Goal: Information Seeking & Learning: Learn about a topic

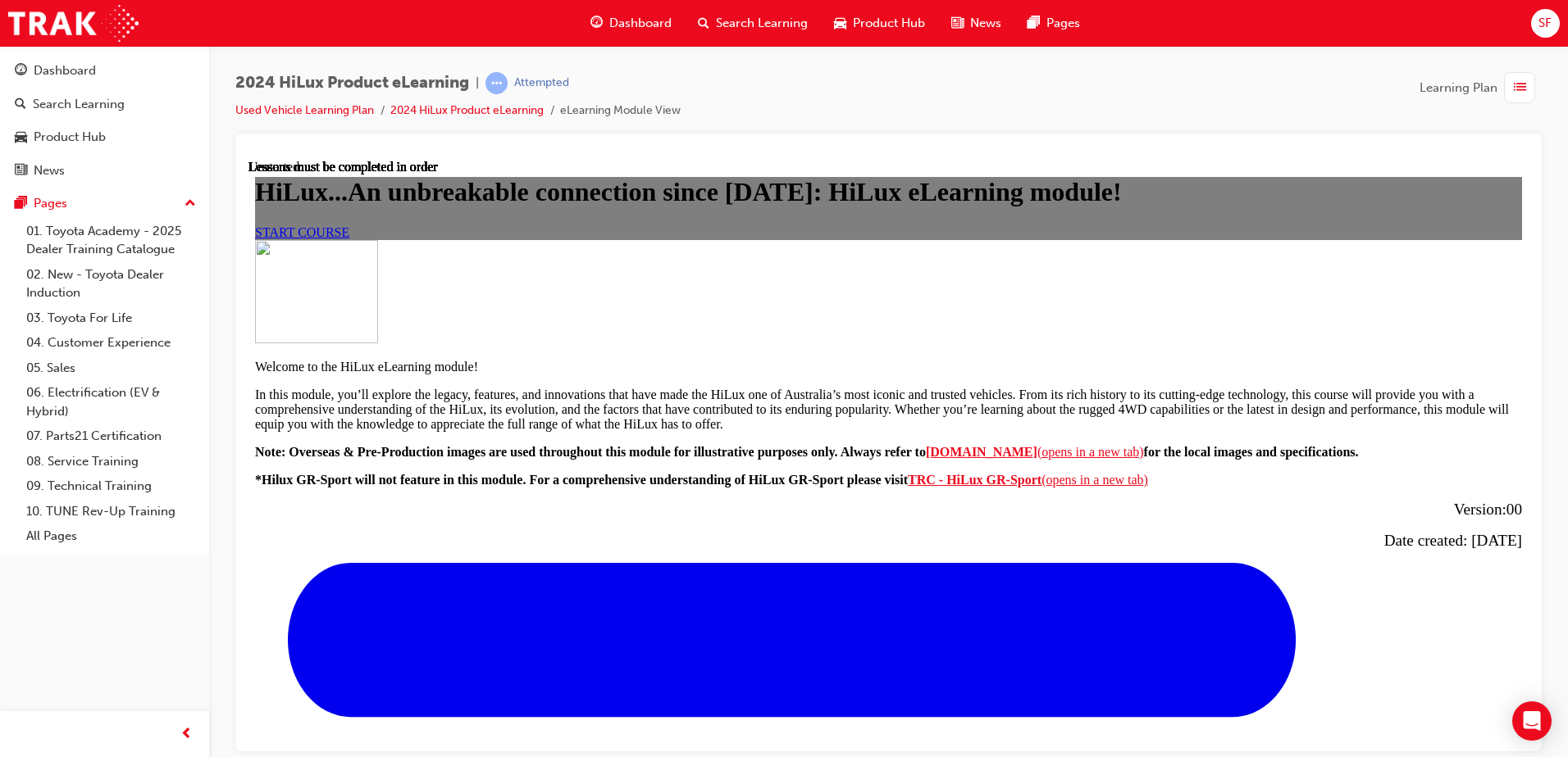
click at [349, 239] on span "START COURSE" at bounding box center [302, 231] width 94 height 14
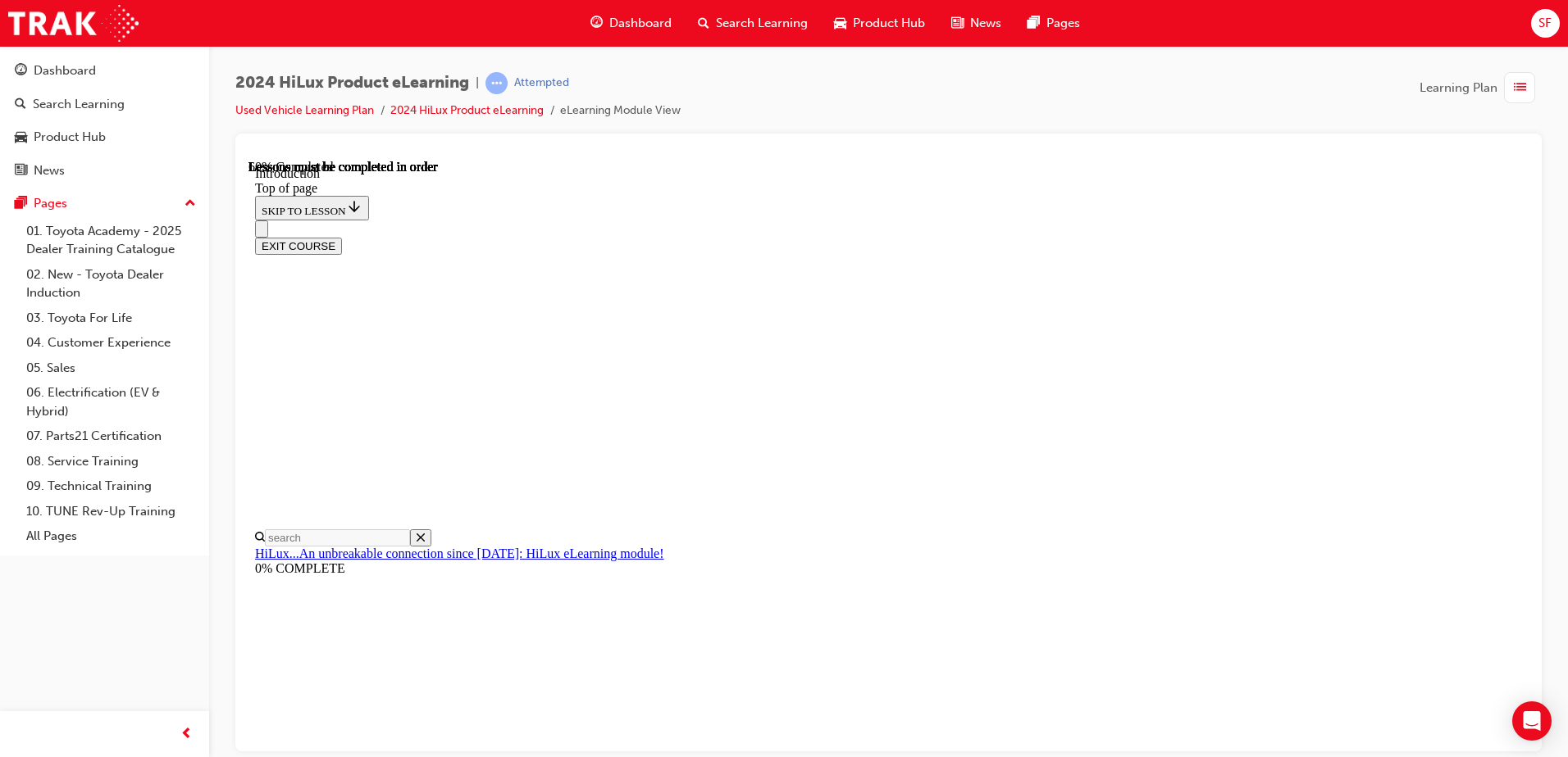
scroll to position [573, 0]
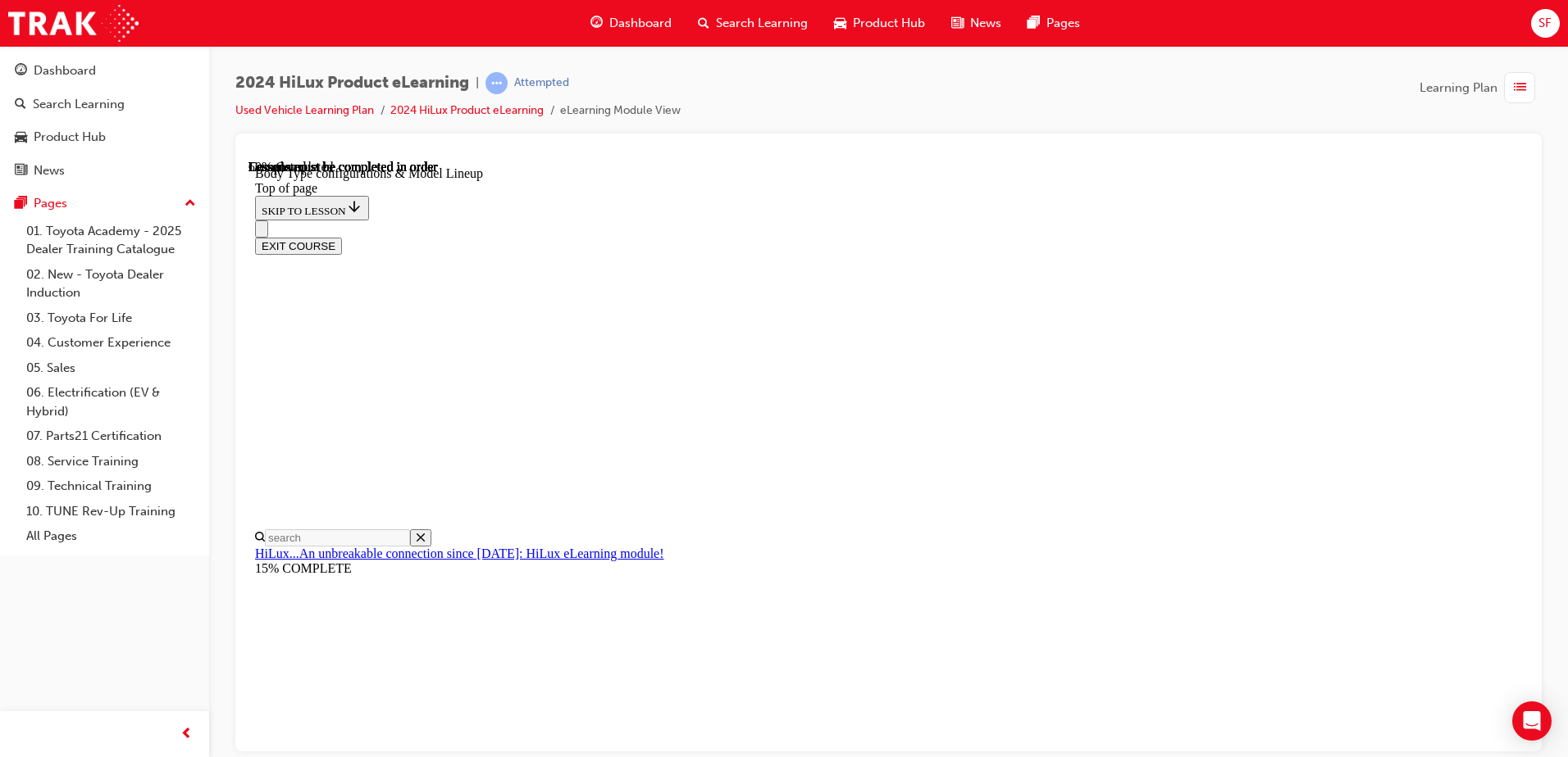
scroll to position [229, 0]
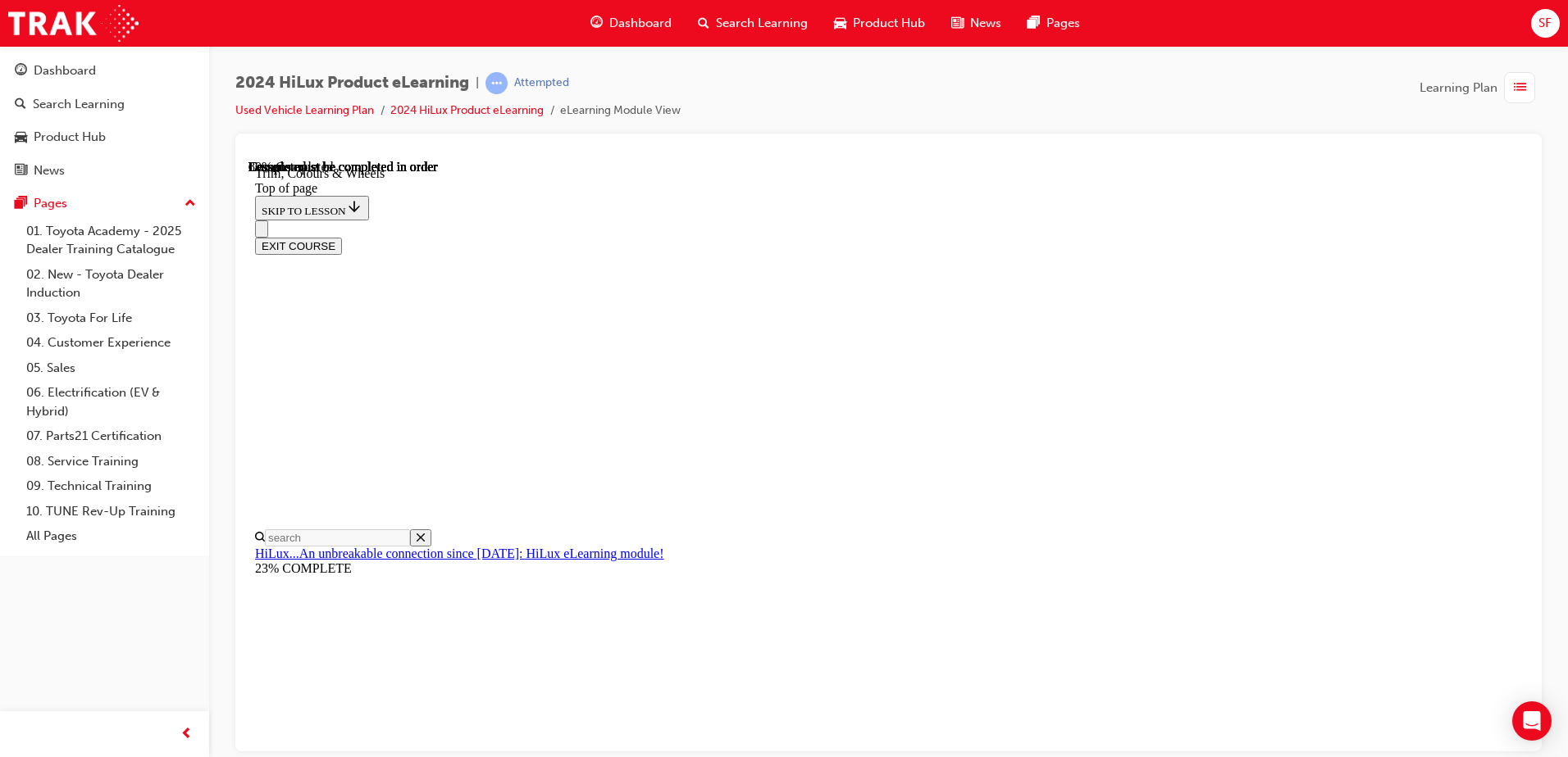
scroll to position [2263, 0]
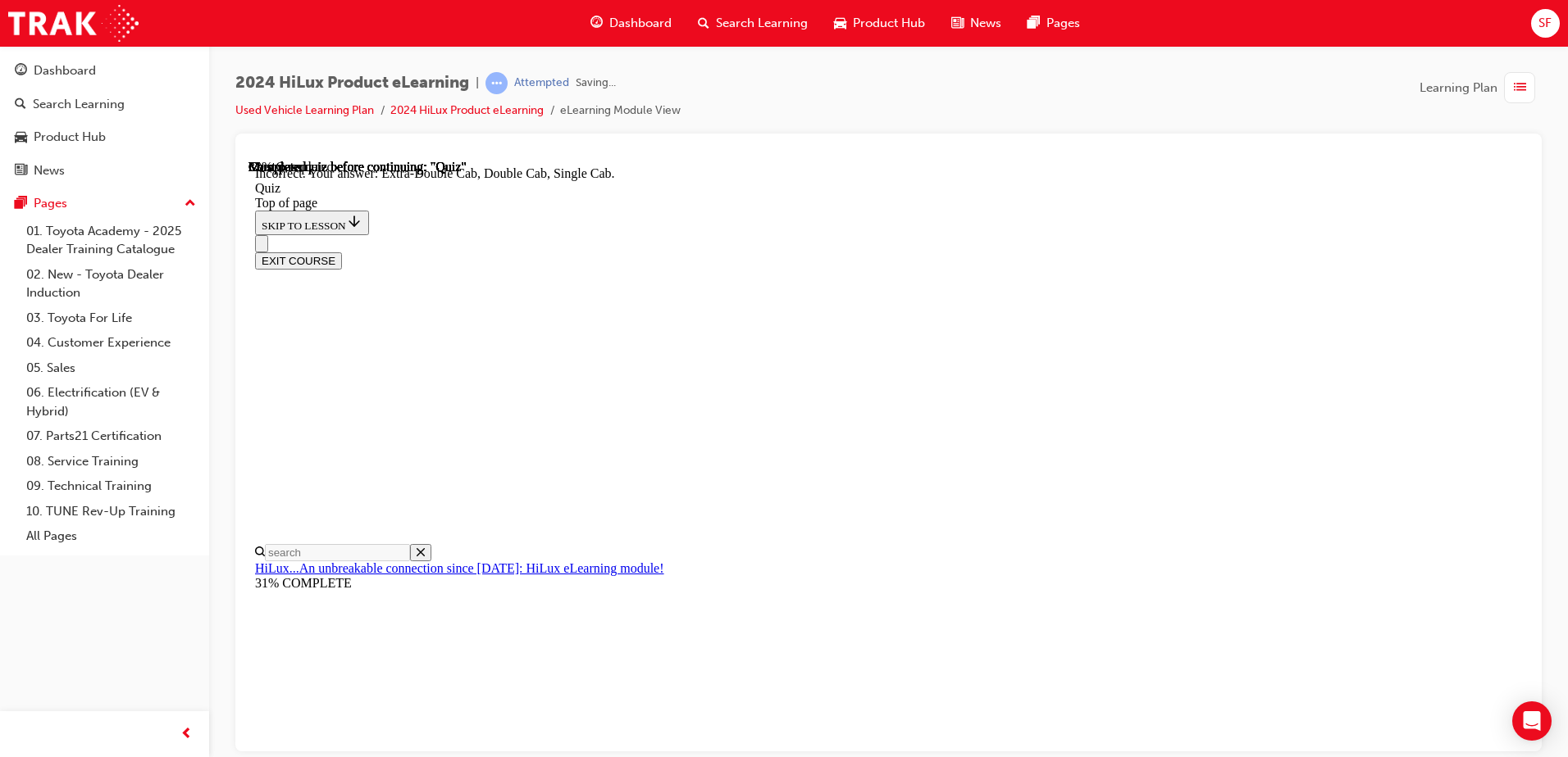
scroll to position [413, 0]
drag, startPoint x: 740, startPoint y: 620, endPoint x: 738, endPoint y: 598, distance: 22.1
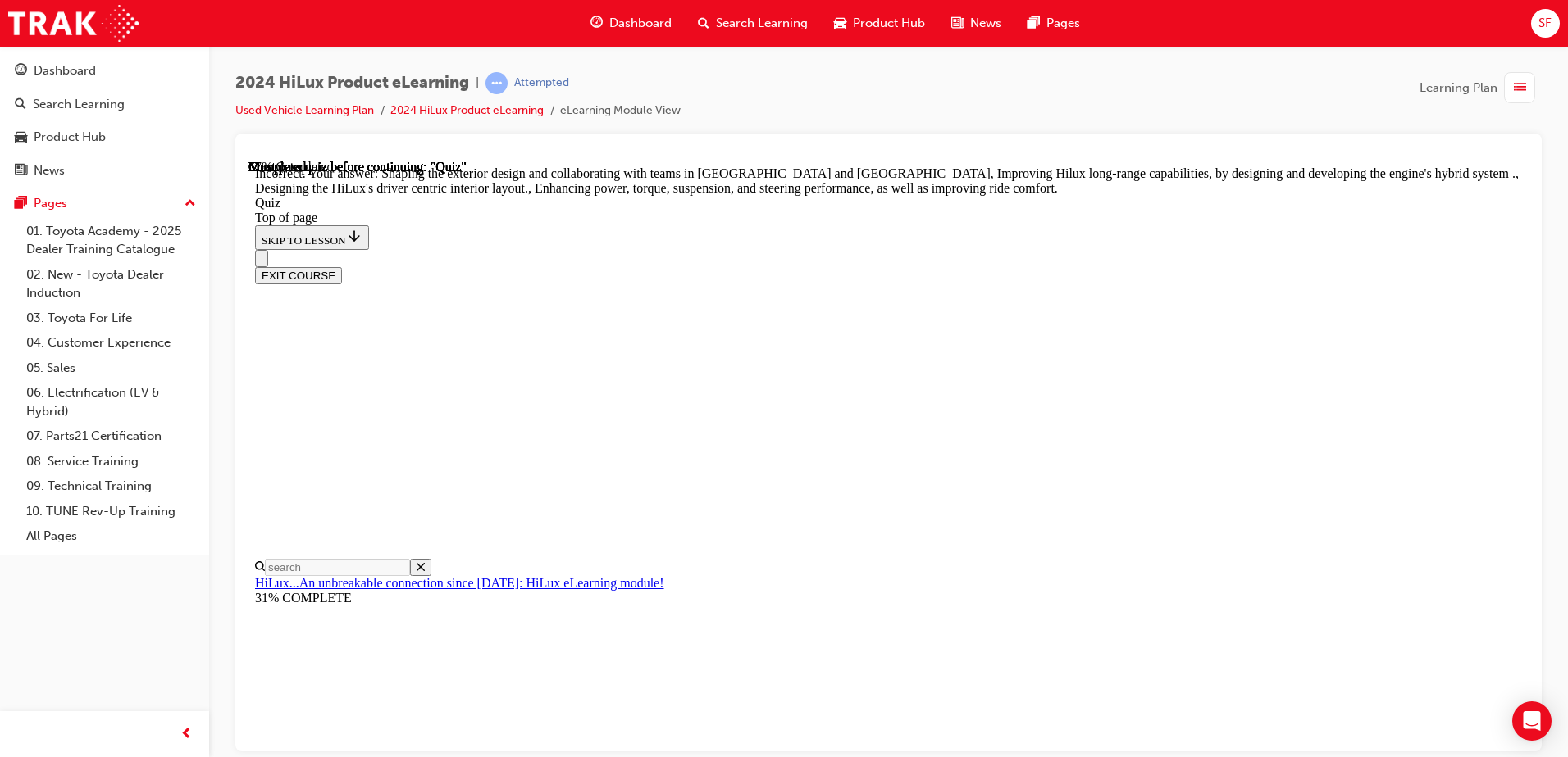
scroll to position [368, 0]
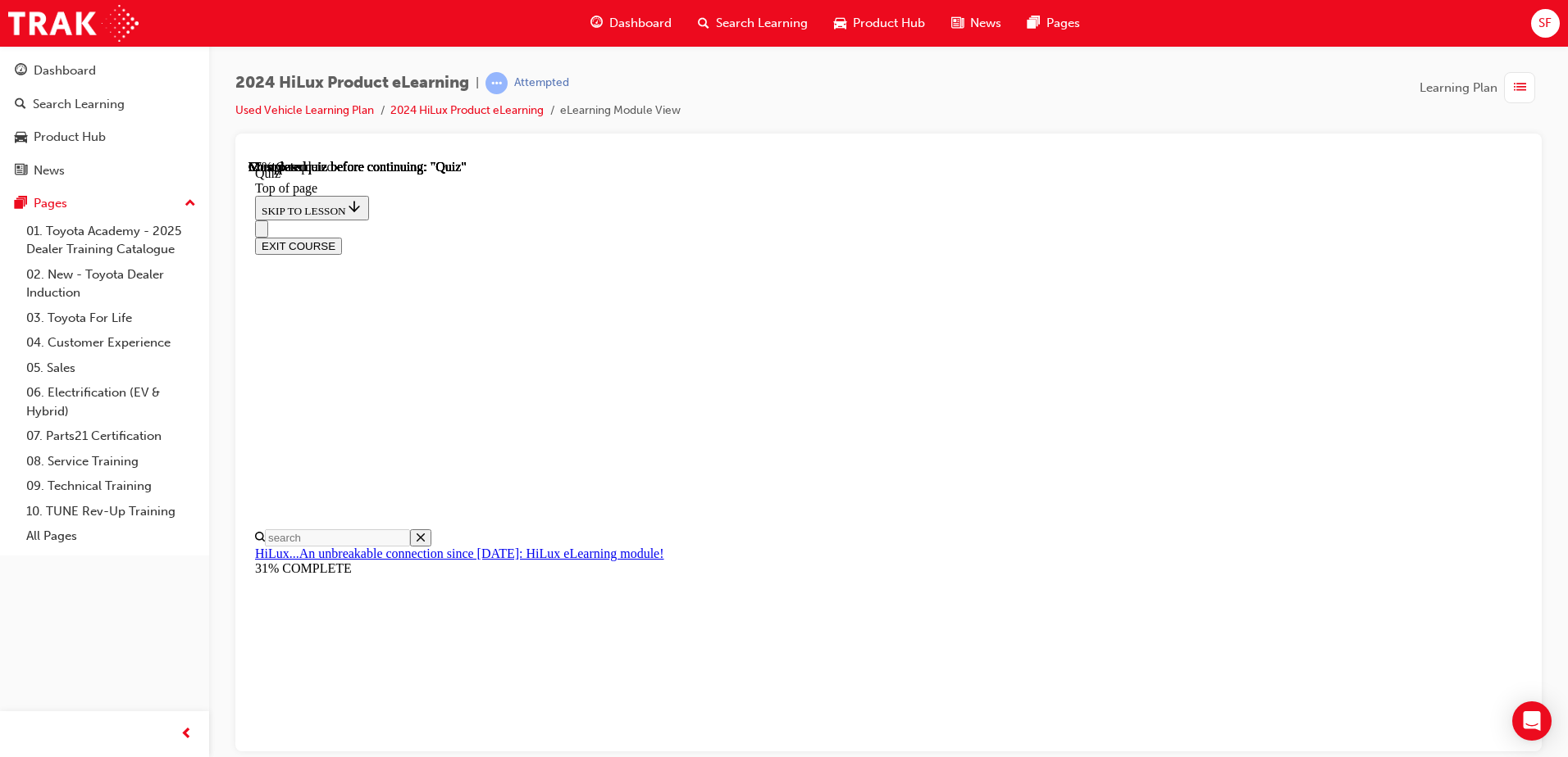
scroll to position [240, 0]
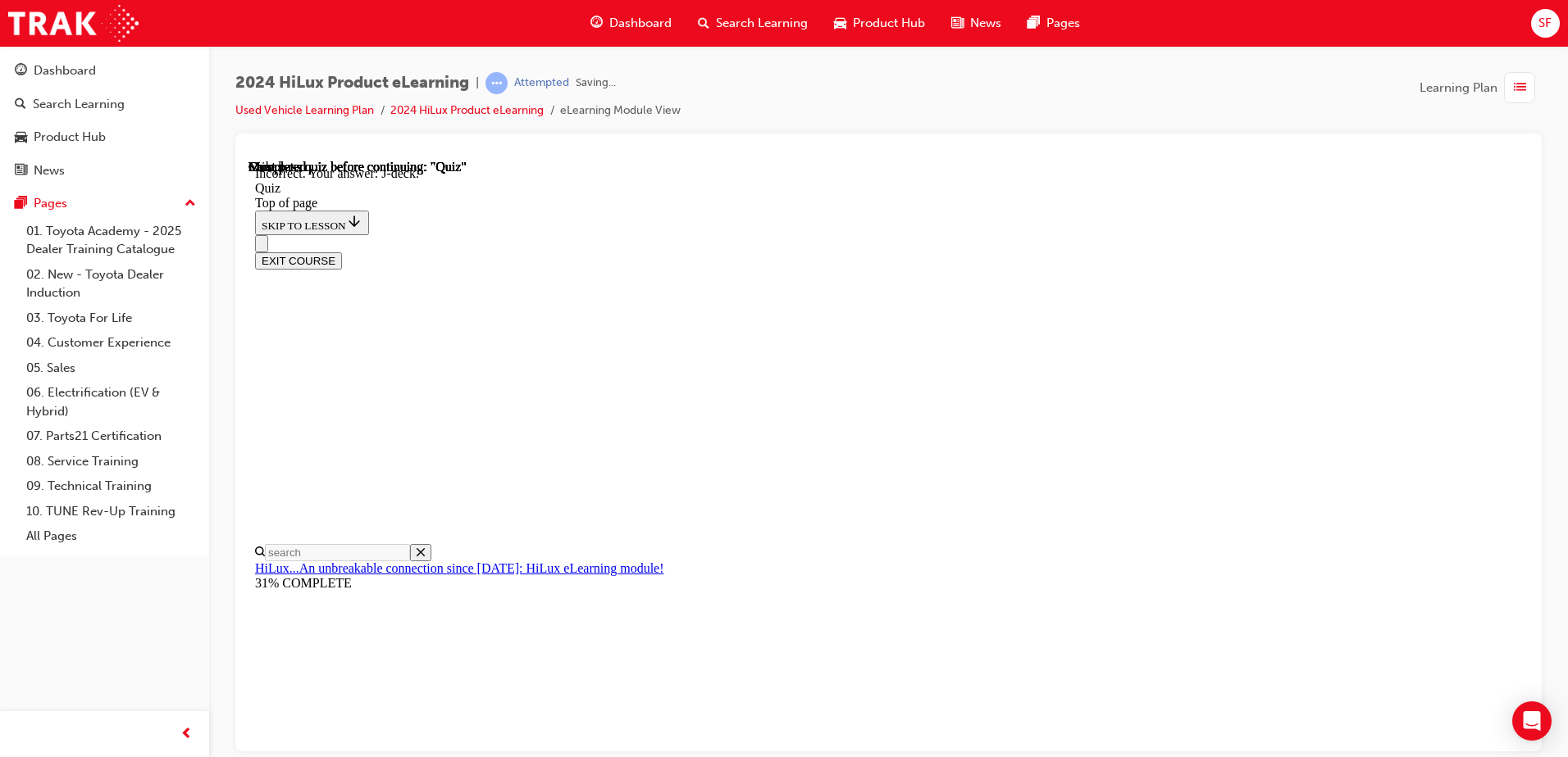
scroll to position [292, 0]
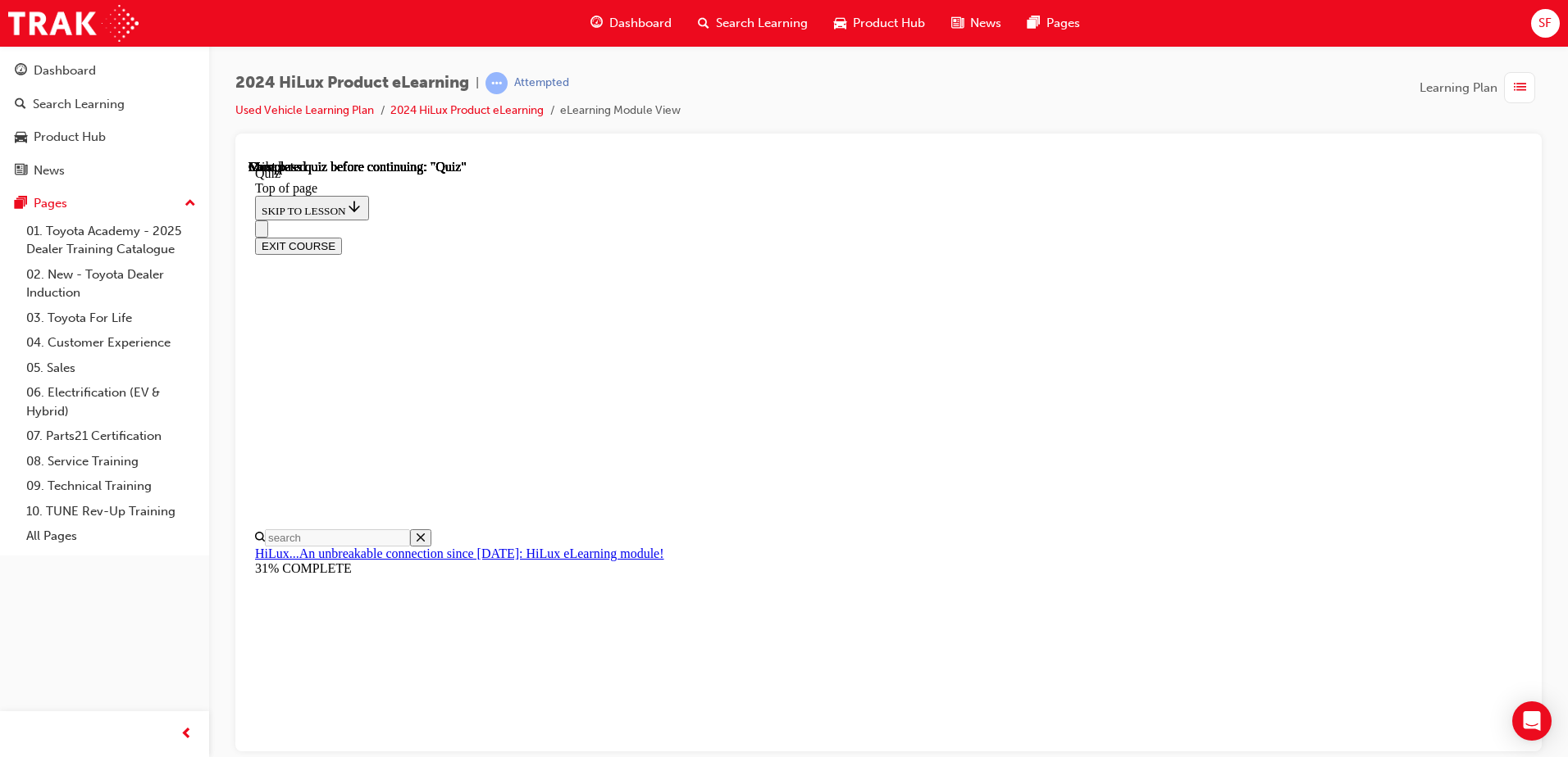
scroll to position [298, 0]
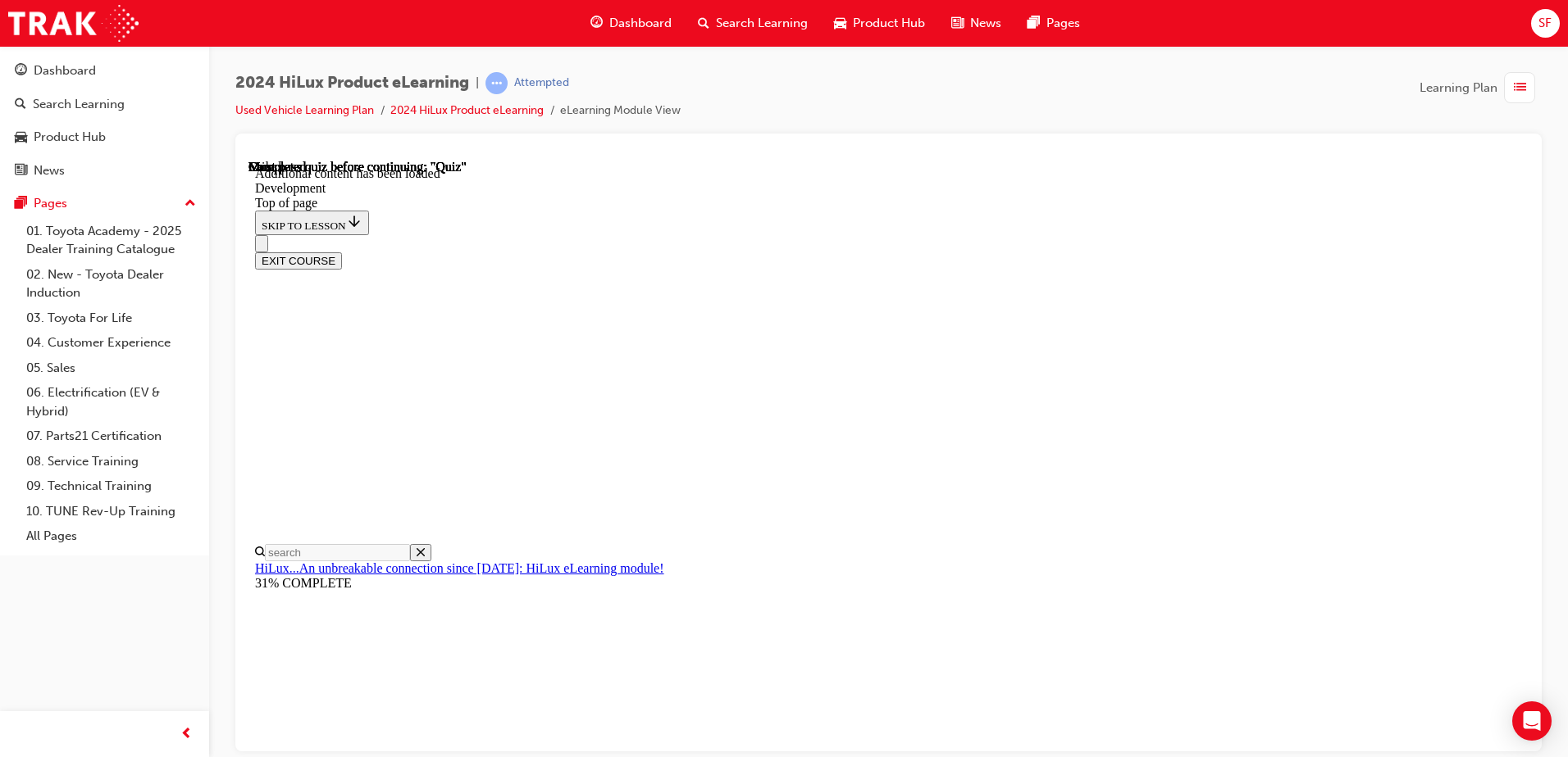
scroll to position [1117, 0]
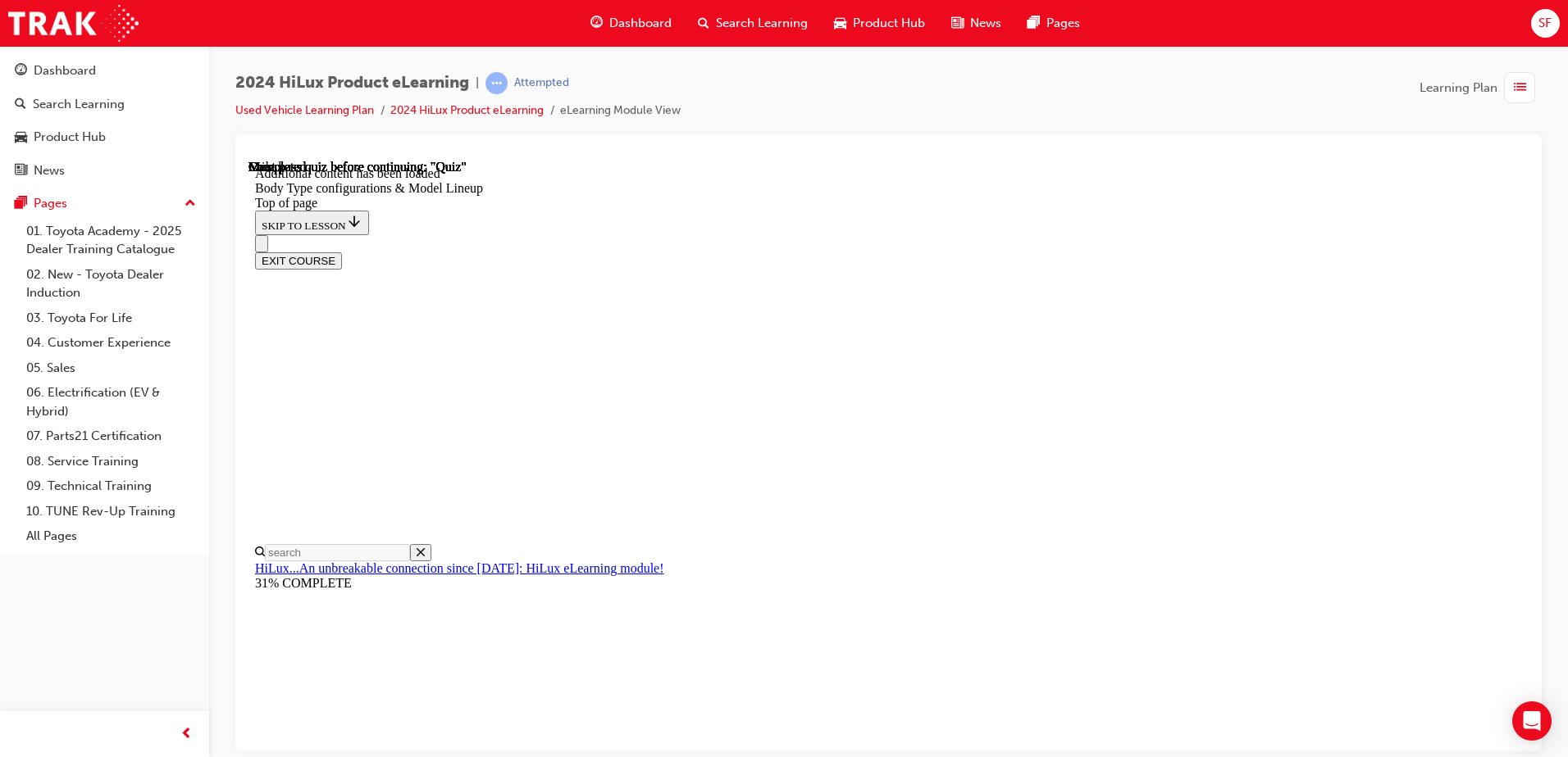
scroll to position [386, 0]
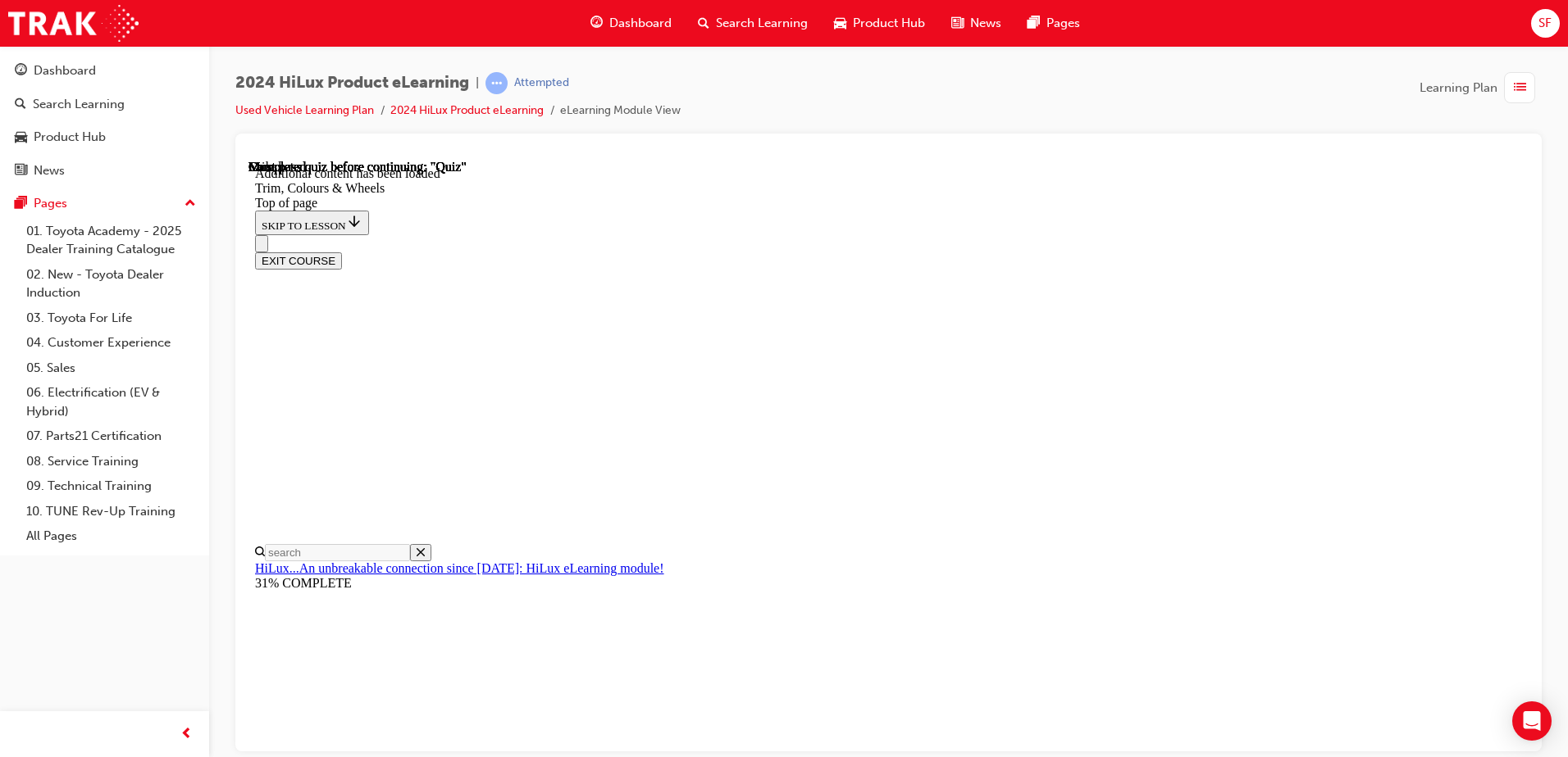
scroll to position [2436, 0]
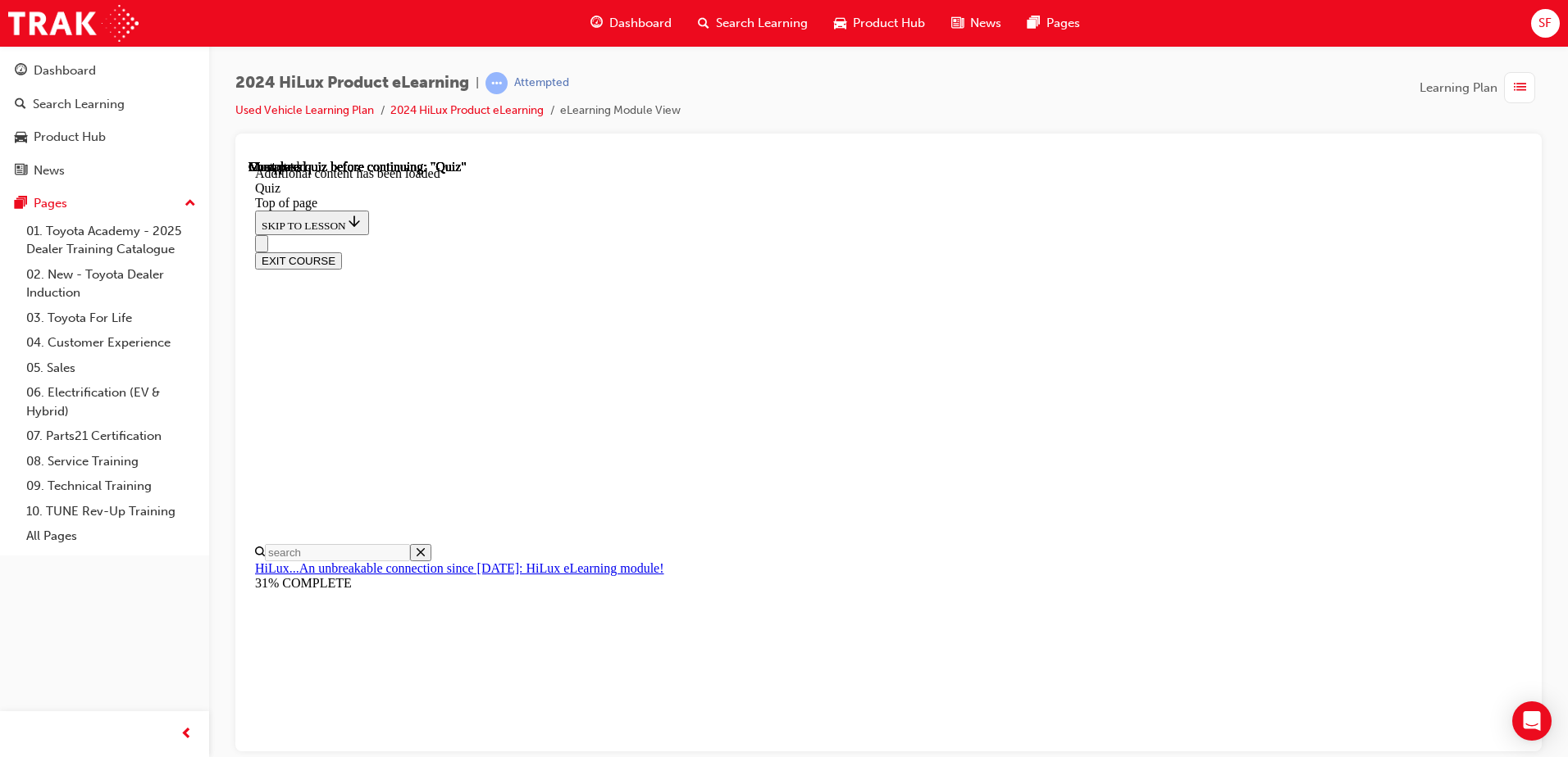
scroll to position [51, 0]
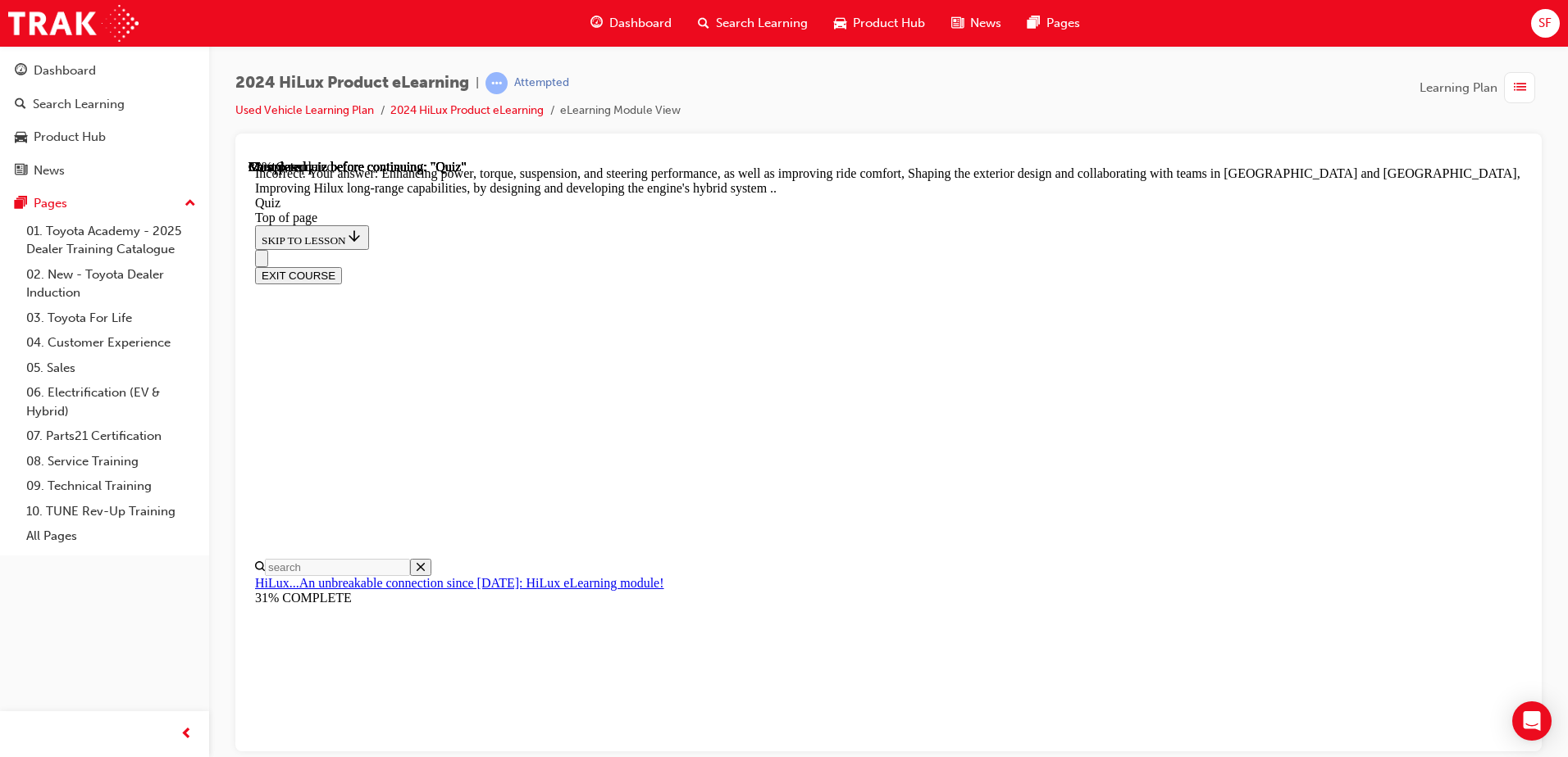
scroll to position [368, 0]
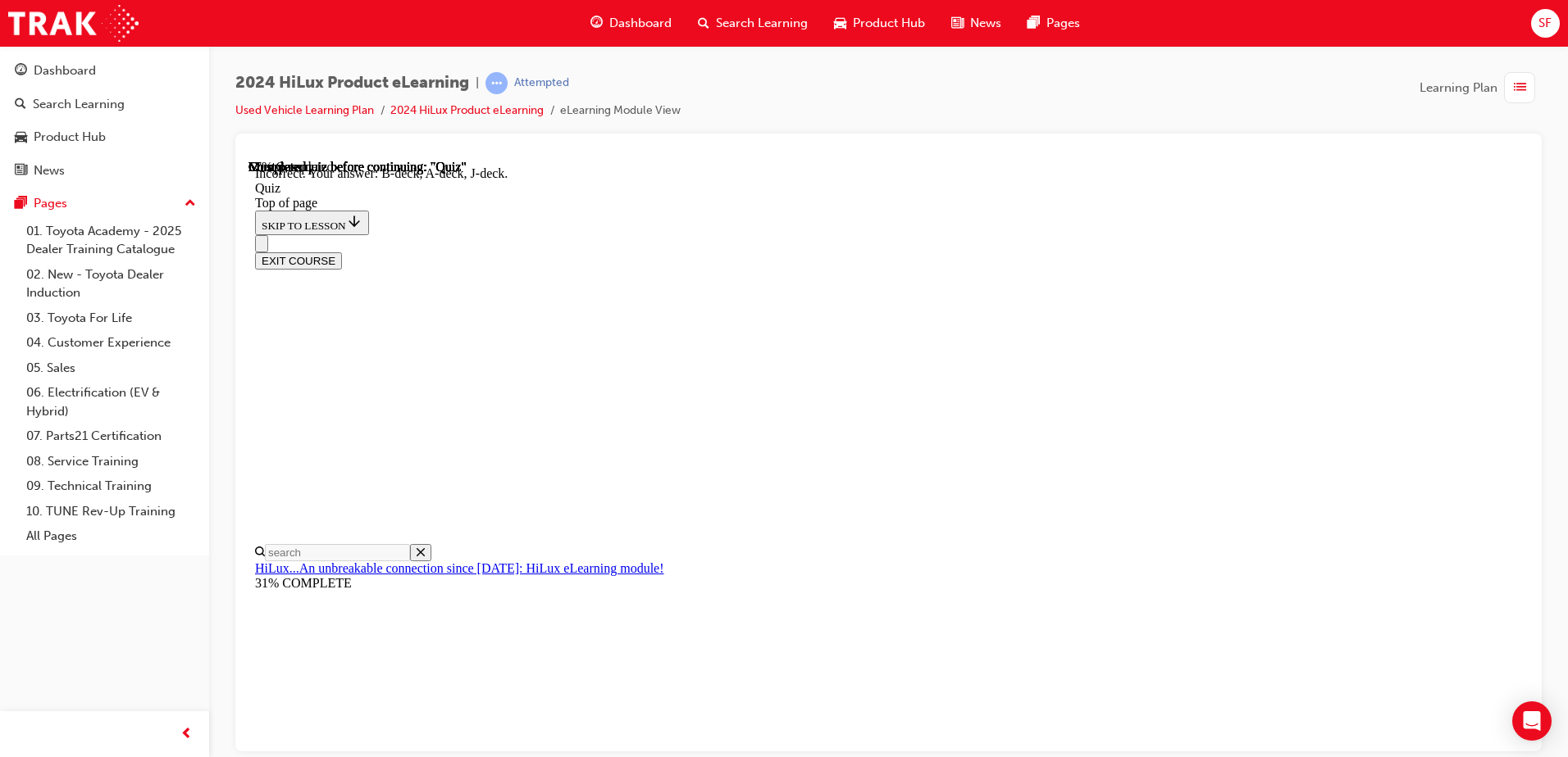
scroll to position [292, 0]
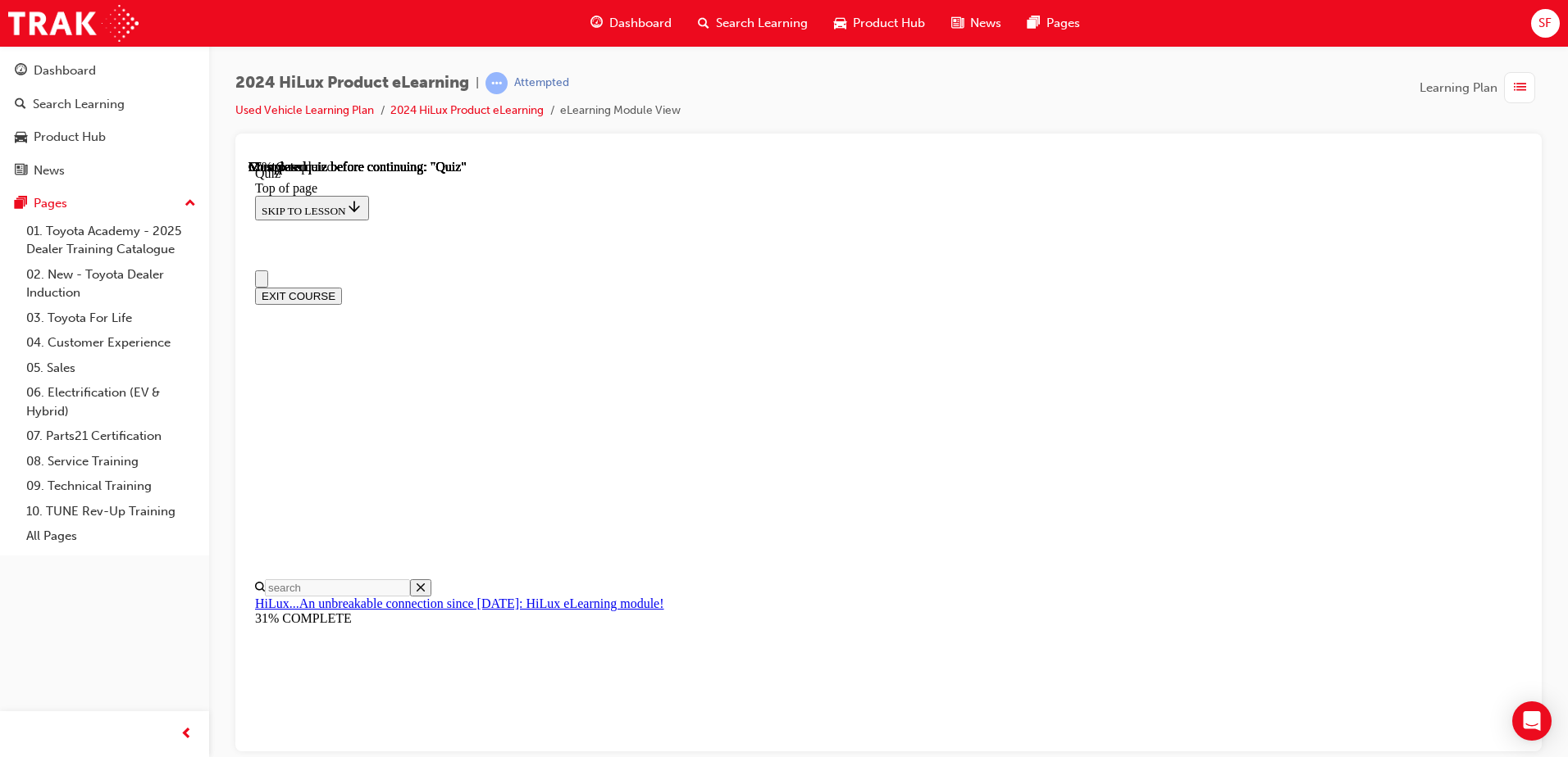
scroll to position [164, 0]
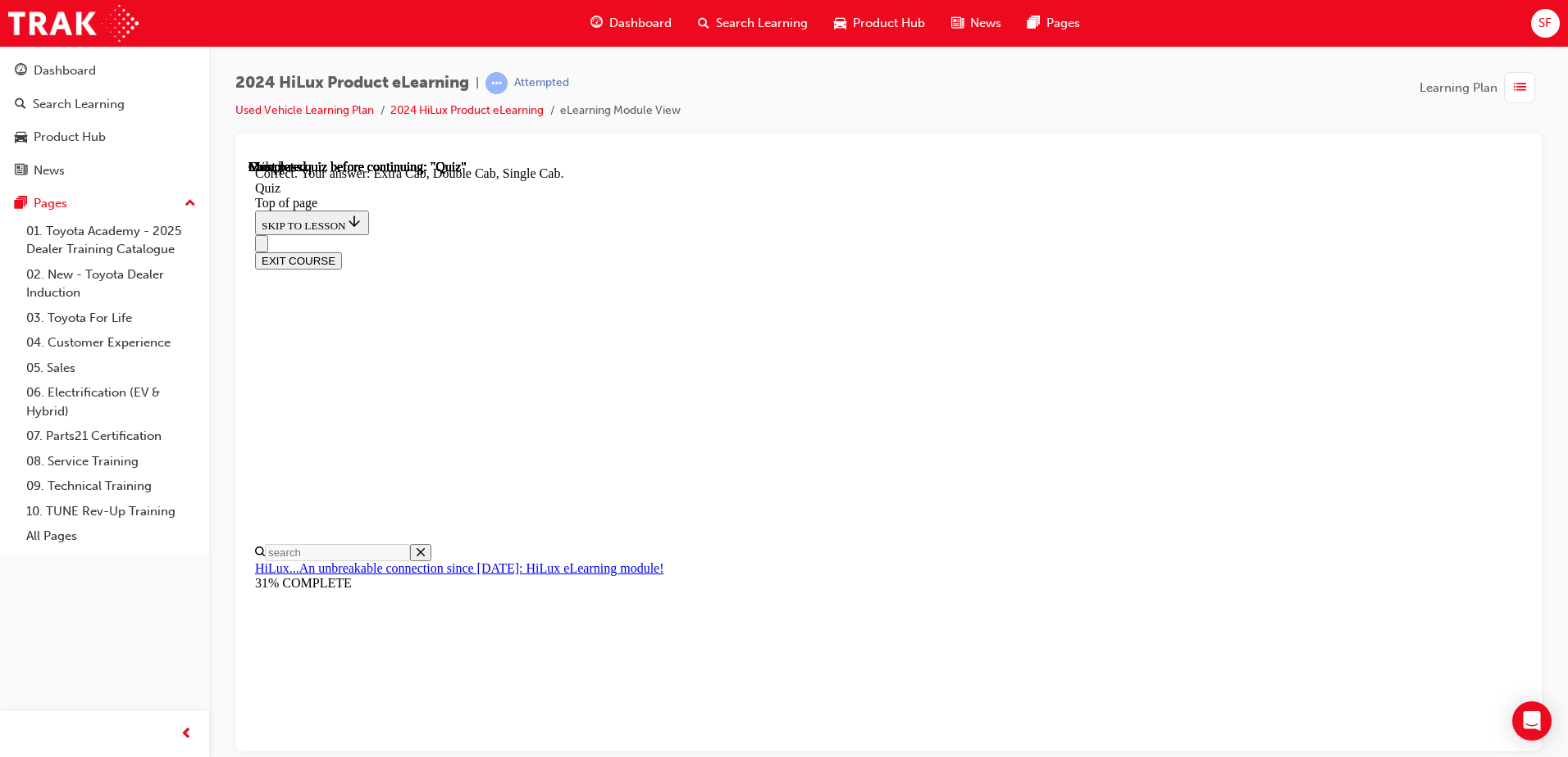
scroll to position [413, 0]
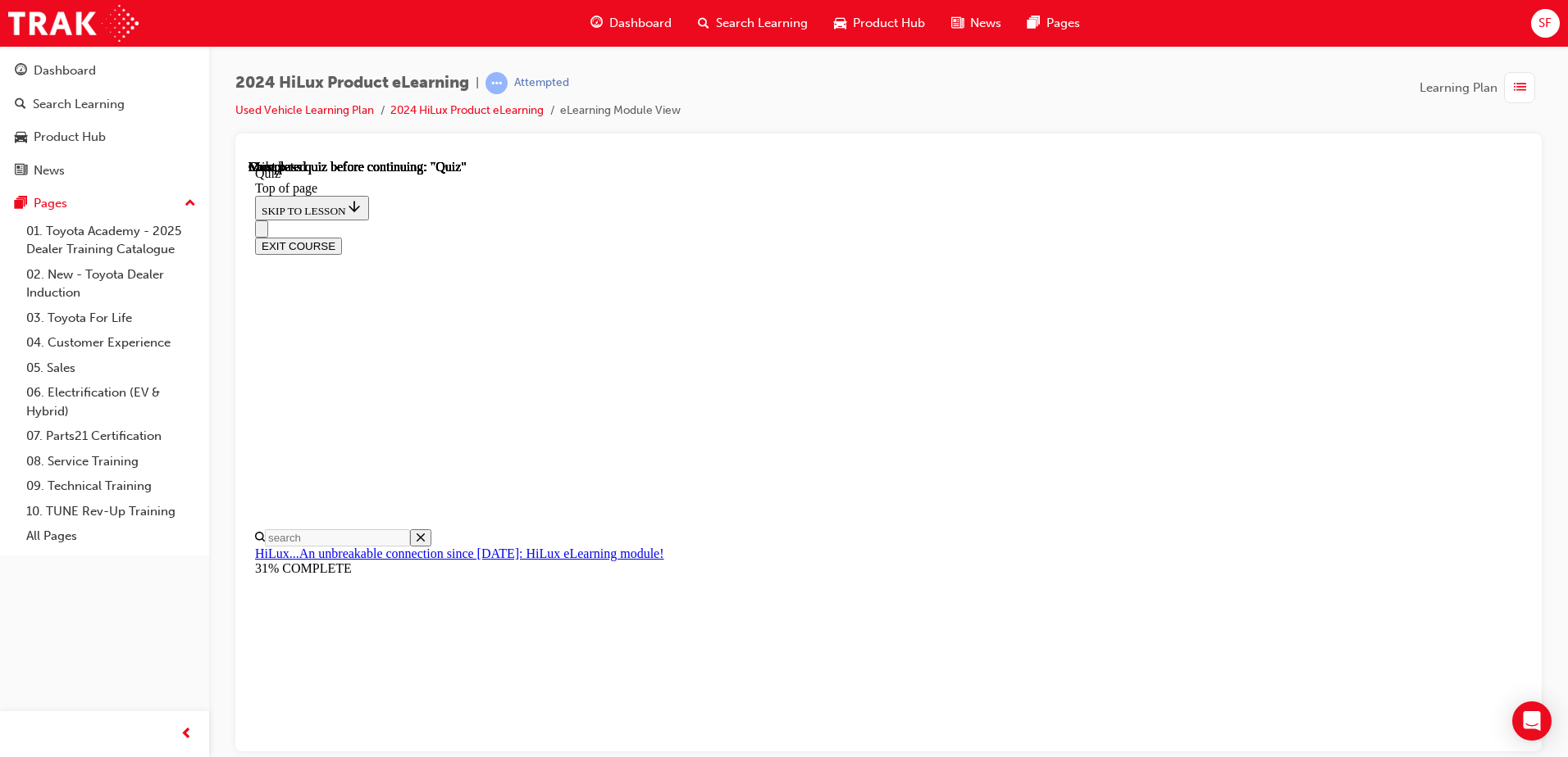
scroll to position [0, 0]
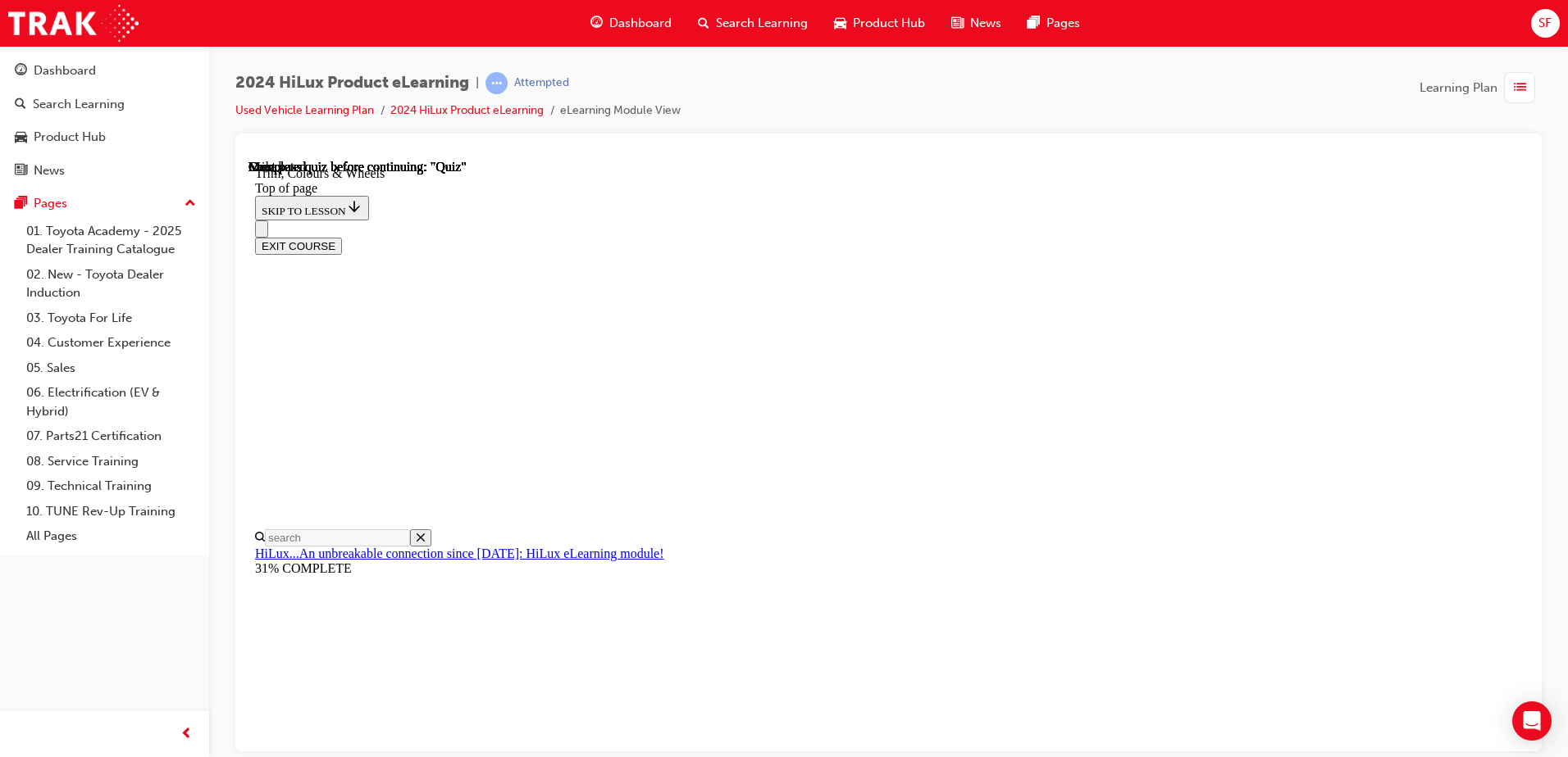
scroll to position [2294, 0]
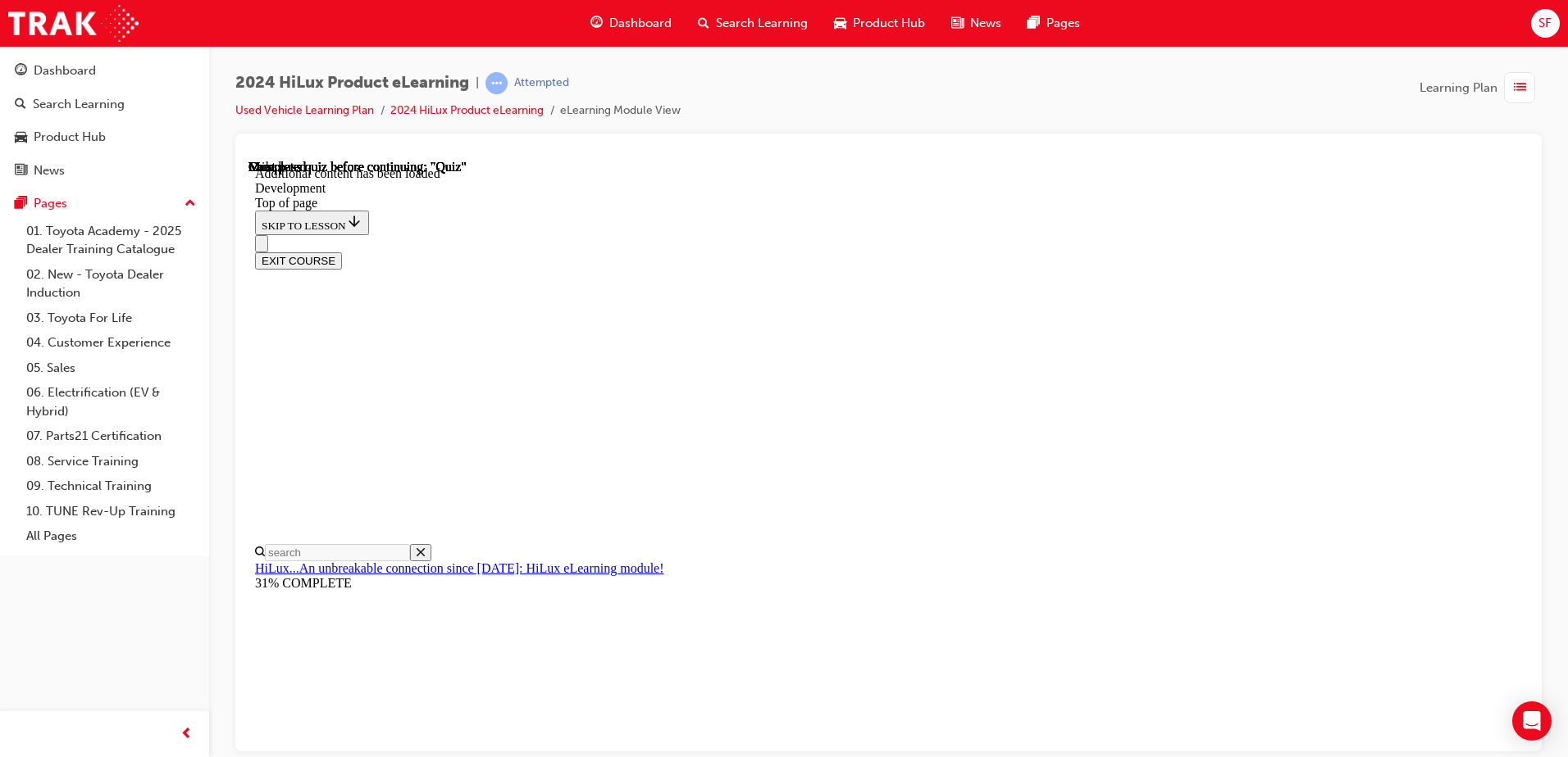
scroll to position [1117, 0]
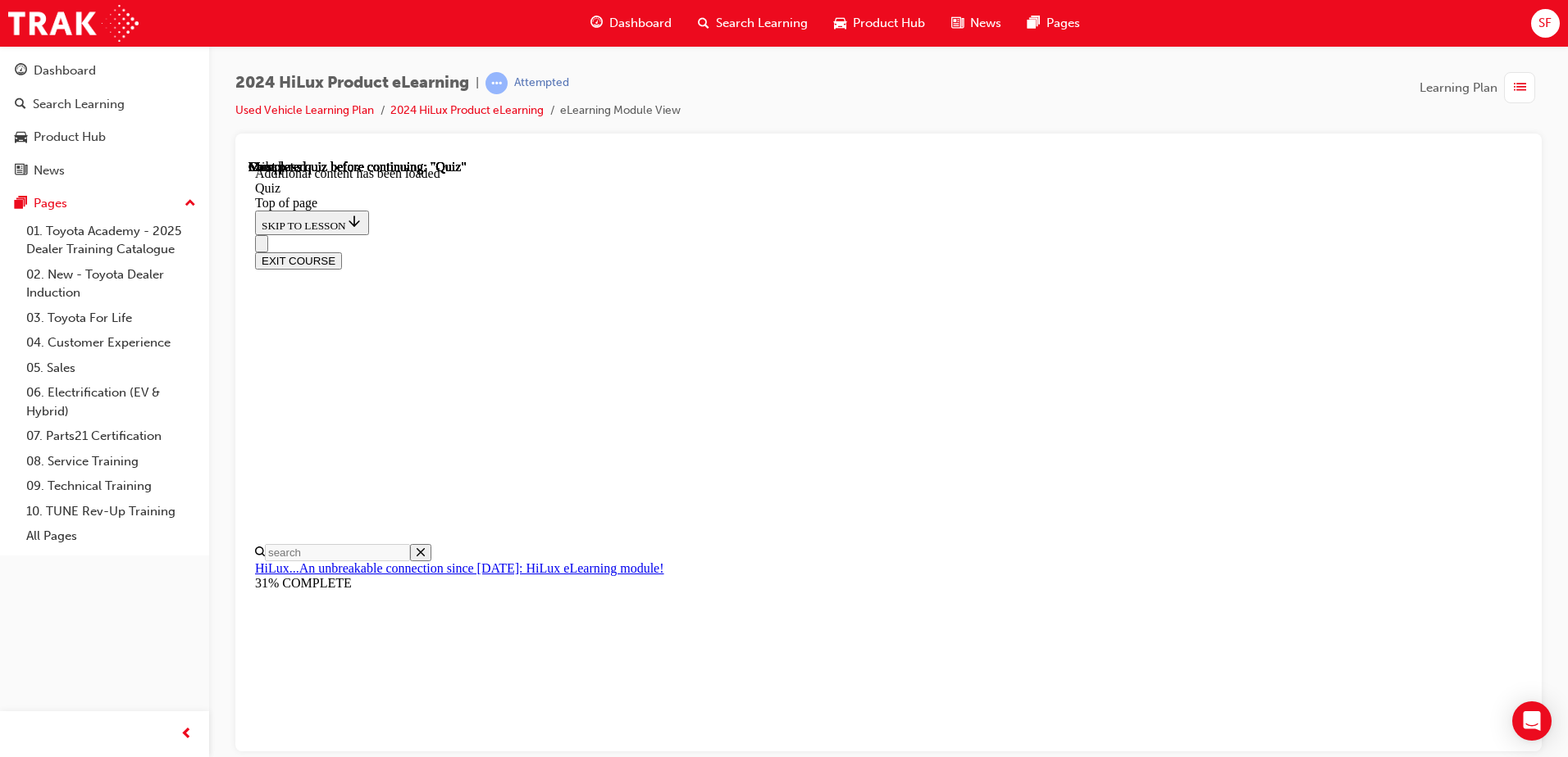
scroll to position [298, 0]
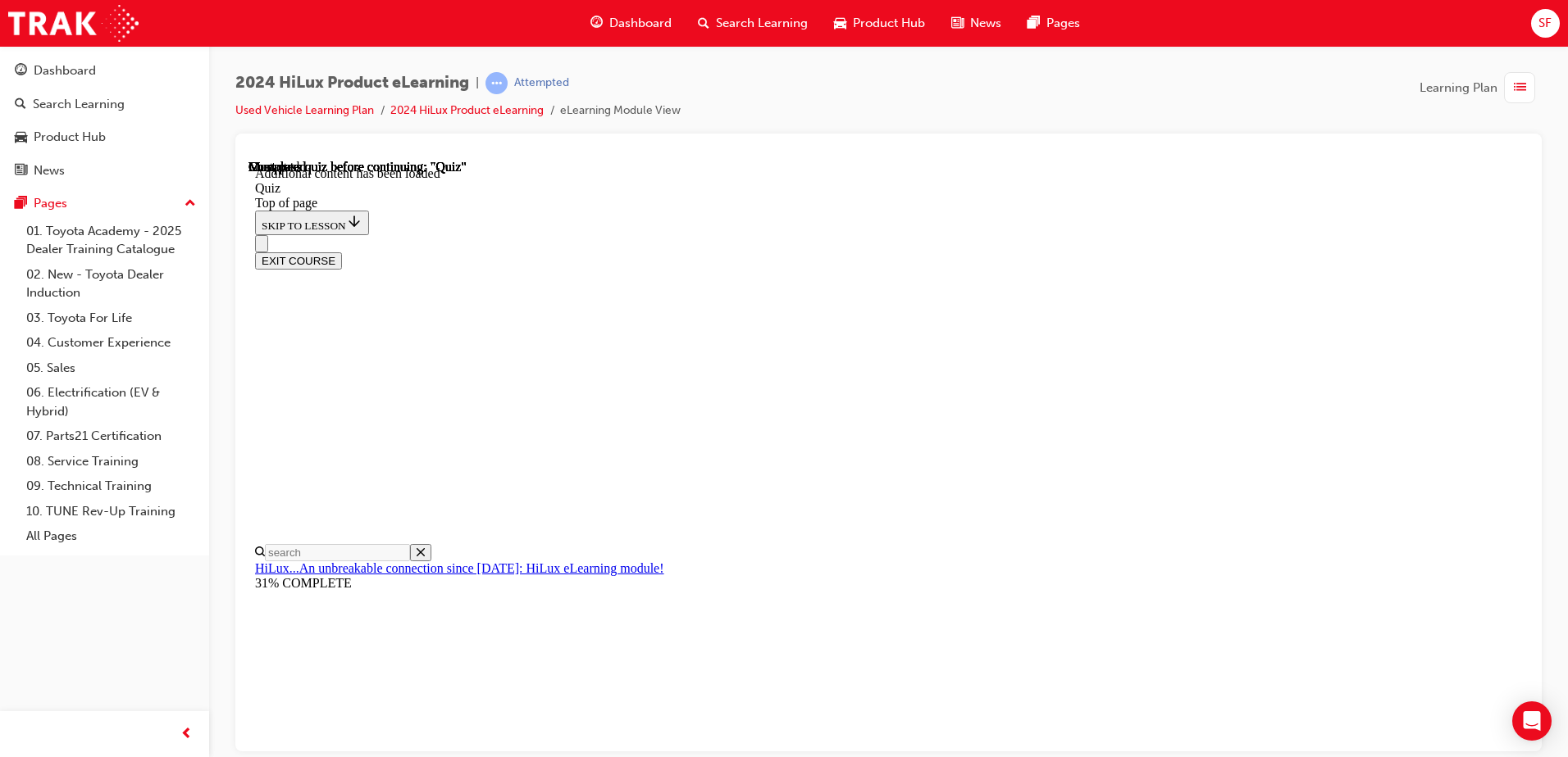
scroll to position [51, 0]
